Goal: Register for event/course

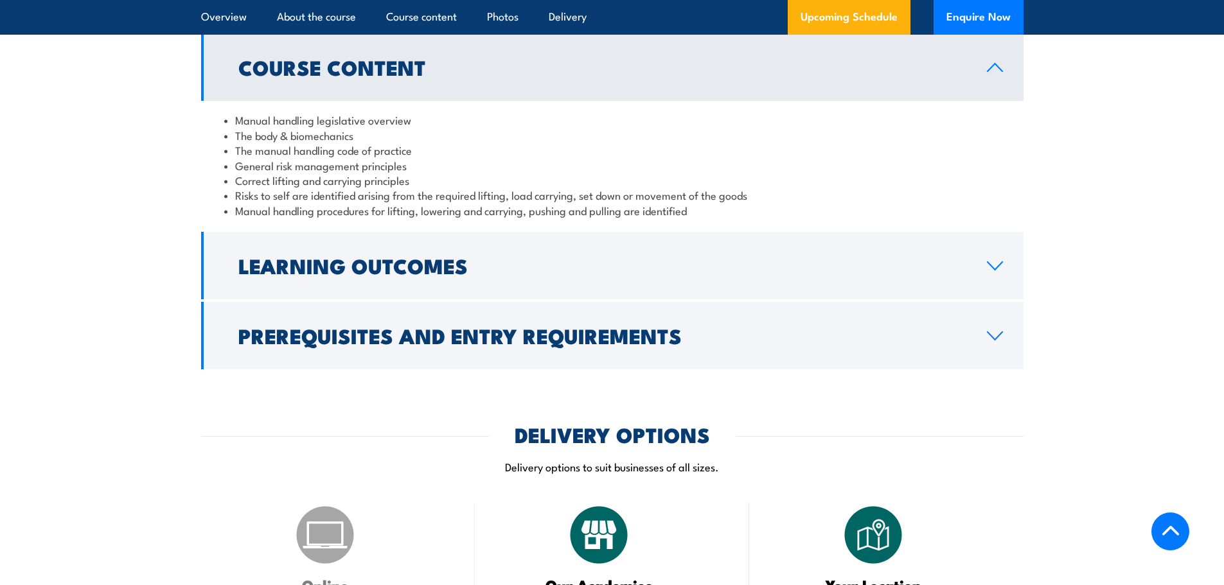
scroll to position [1092, 0]
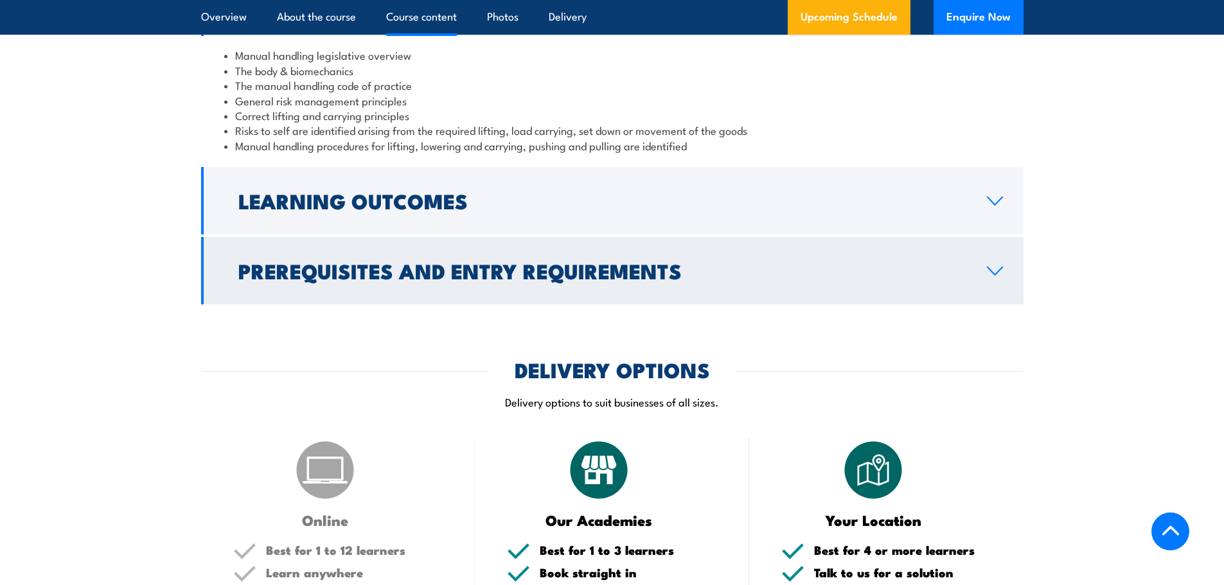
click at [1007, 290] on link "Prerequisites and Entry Requirements" at bounding box center [612, 270] width 822 height 67
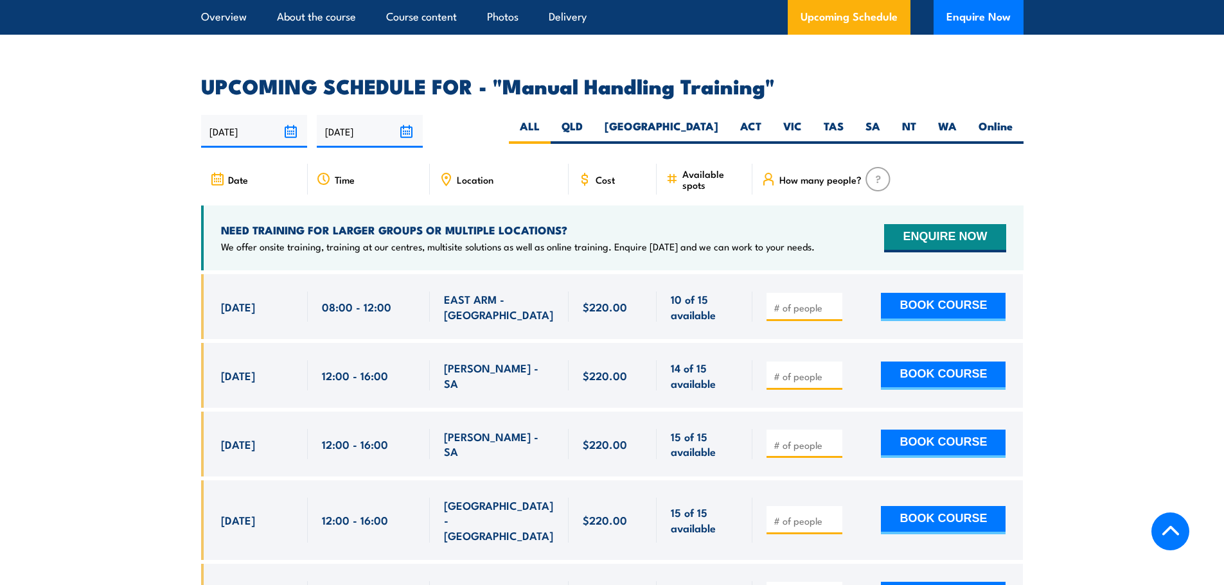
scroll to position [1863, 0]
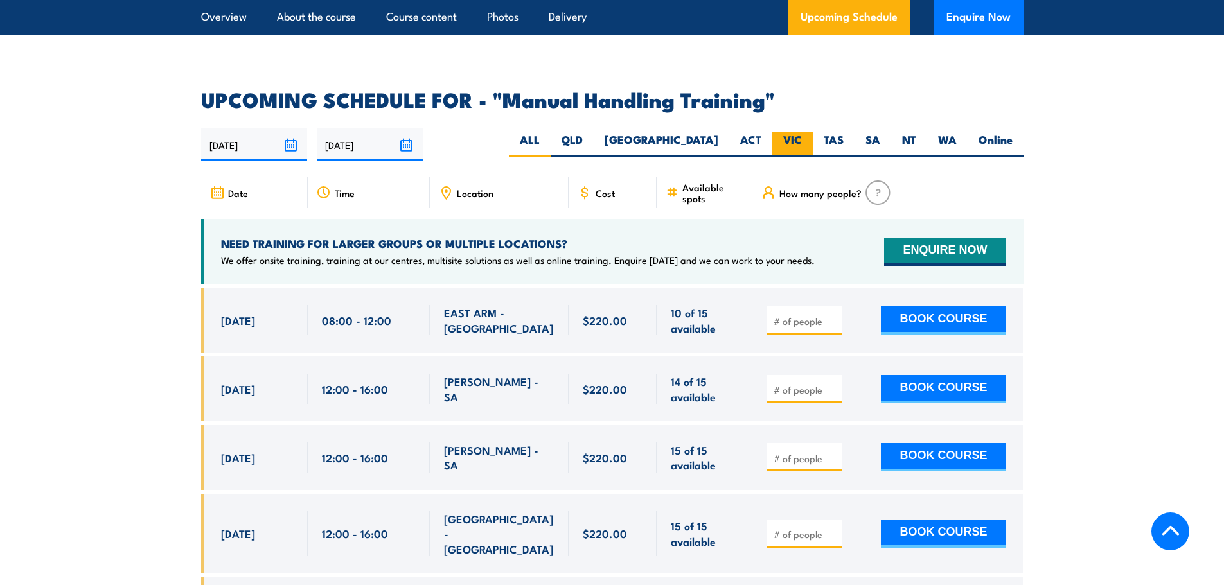
click at [801, 132] on label "VIC" at bounding box center [792, 144] width 40 height 25
click at [802, 132] on input "VIC" at bounding box center [806, 136] width 8 height 8
radio input "true"
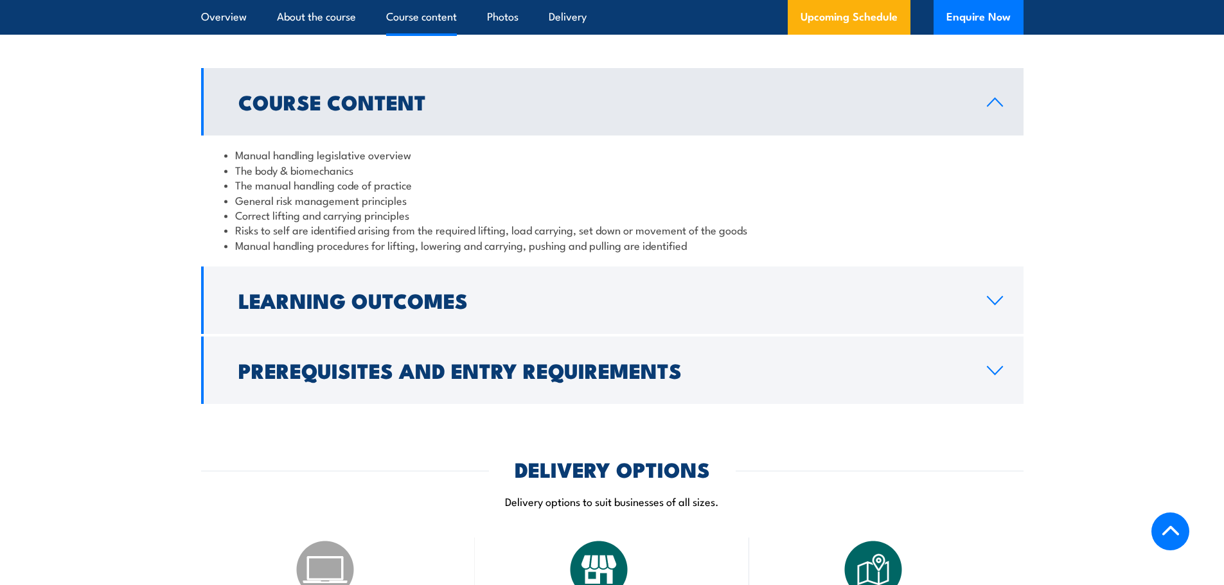
scroll to position [805, 0]
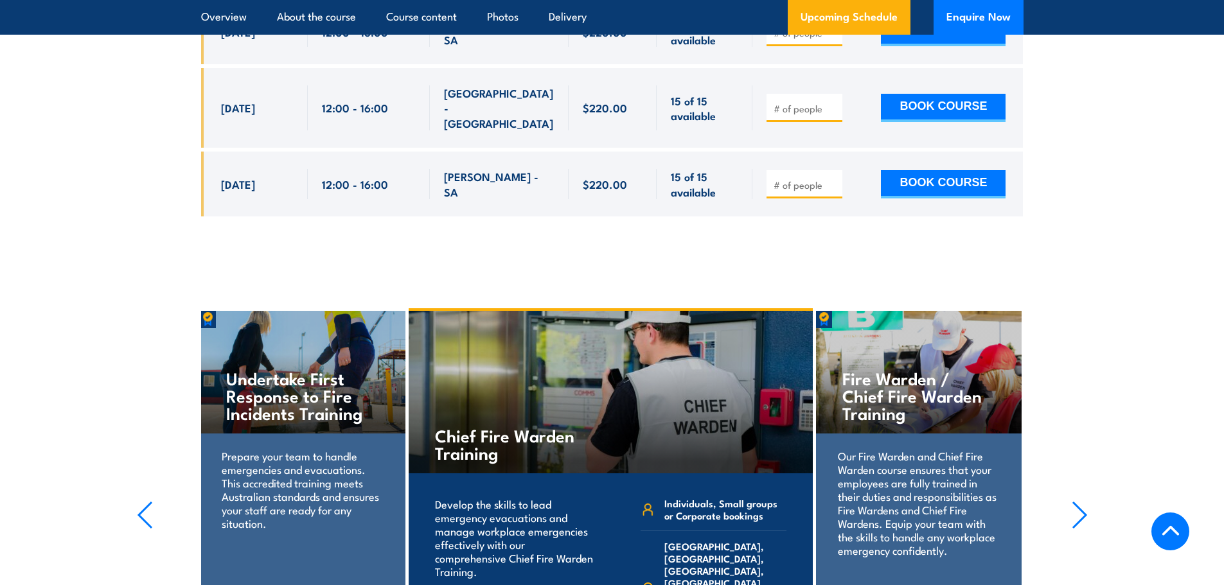
scroll to position [2262, 0]
